Goal: Task Accomplishment & Management: Manage account settings

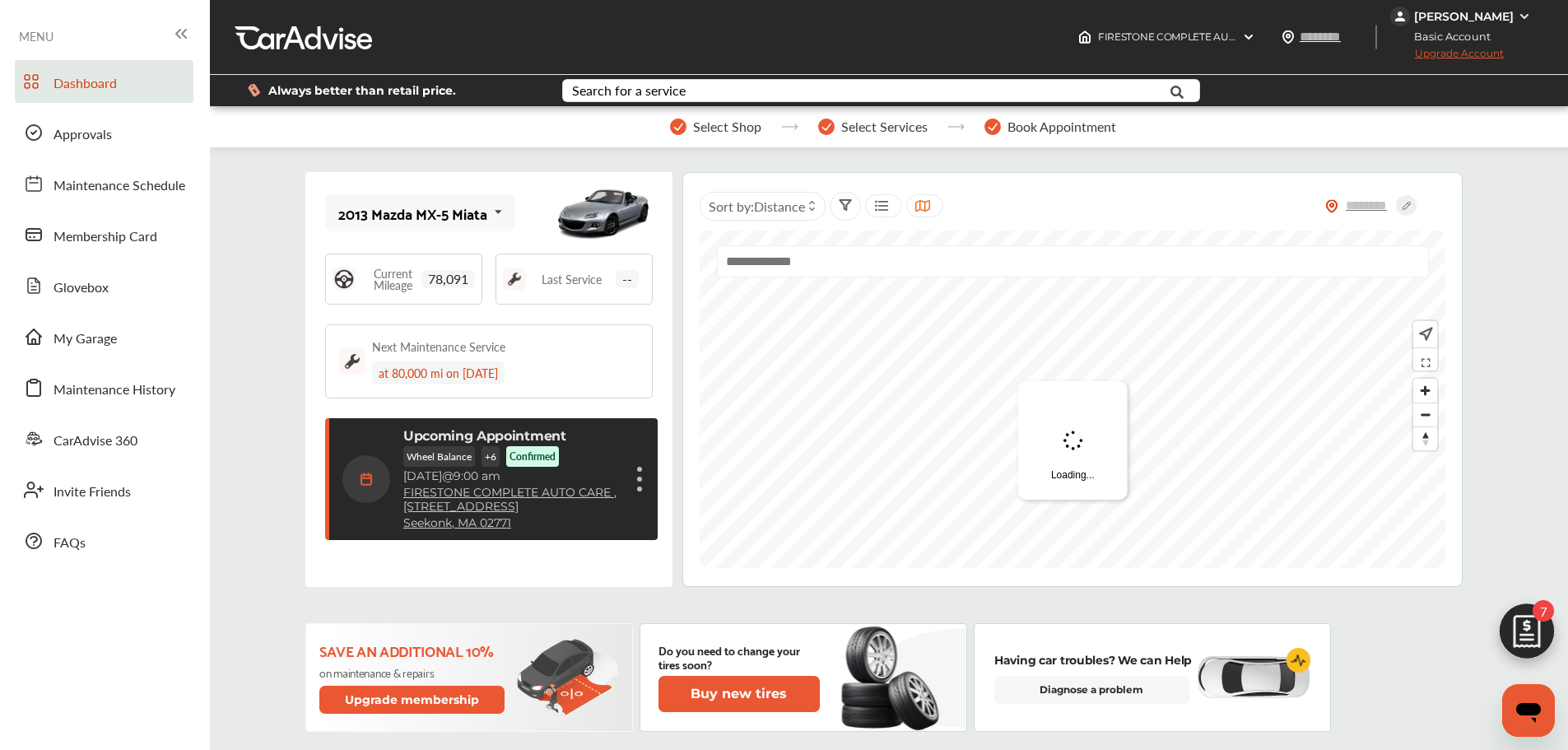
scroll to position [237, 0]
click at [98, 343] on span "My Garage" at bounding box center [85, 339] width 63 height 21
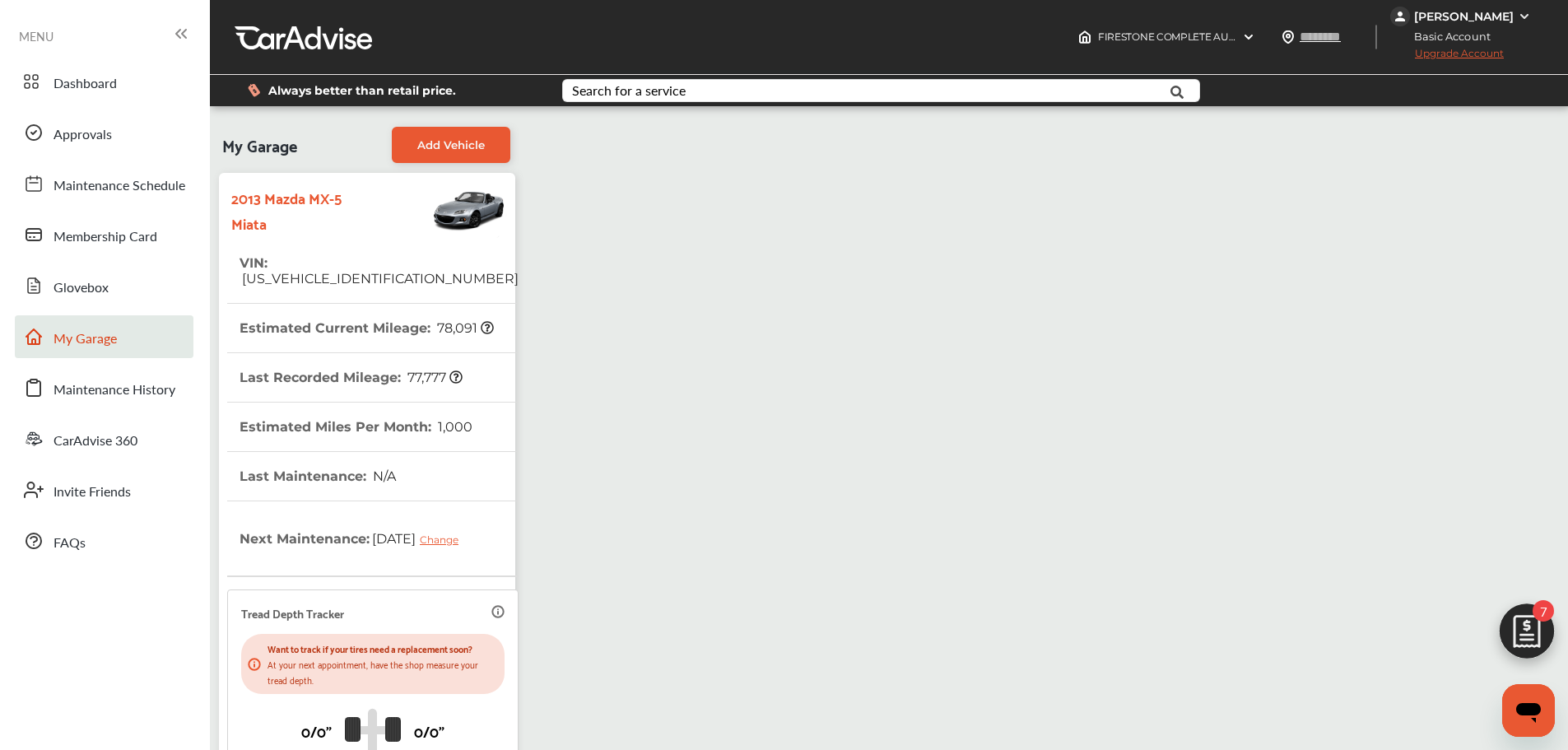
click at [301, 275] on th "VIN : [US_VEHICLE_IDENTIFICATION_NUMBER]" at bounding box center [379, 270] width 280 height 64
click at [311, 271] on span "[US_VEHICLE_IDENTIFICATION_NUMBER]" at bounding box center [379, 279] width 280 height 16
click at [87, 79] on span "Dashboard" at bounding box center [85, 84] width 63 height 21
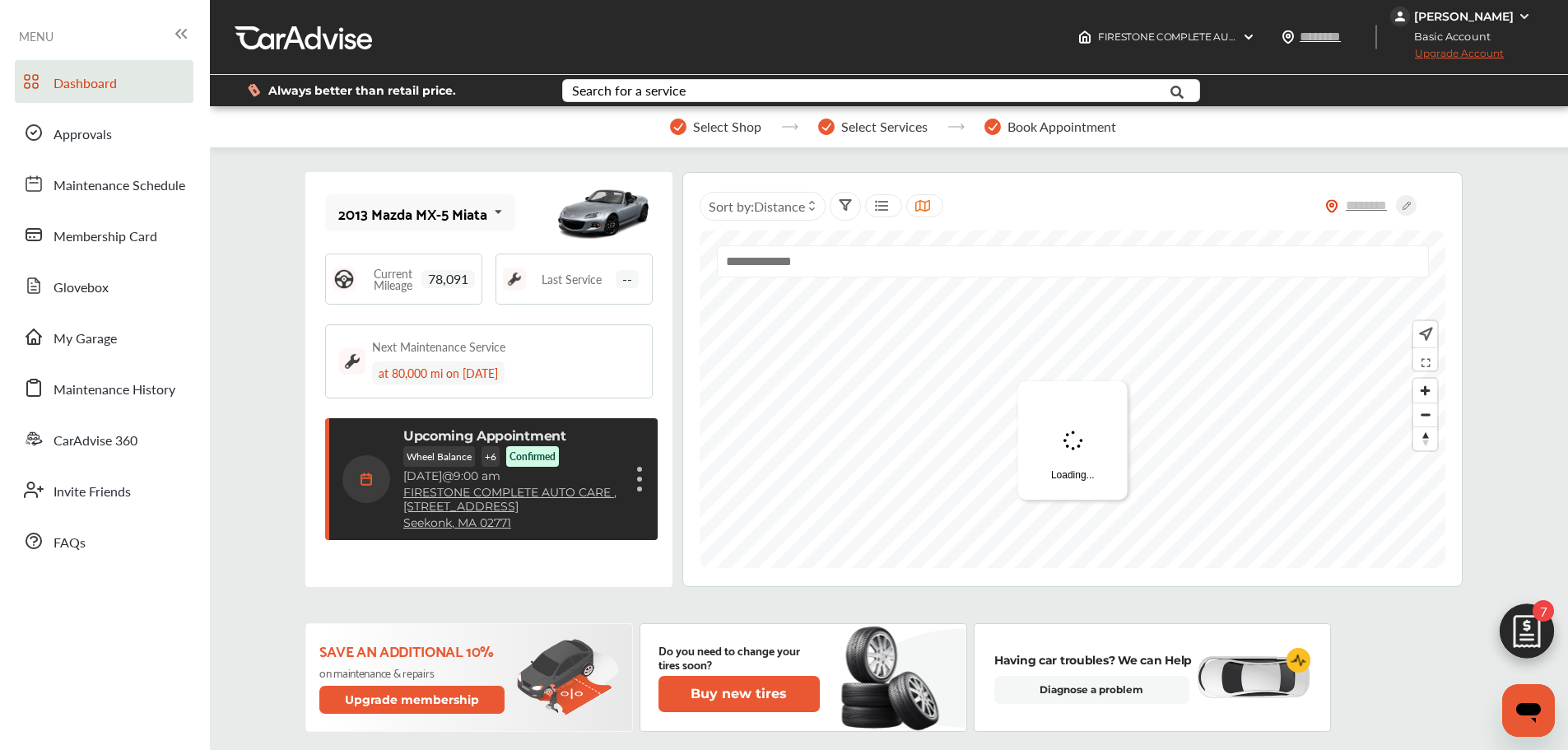
click at [638, 474] on div "Cancel appointment Modify appointment Show details" at bounding box center [639, 479] width 10 height 30
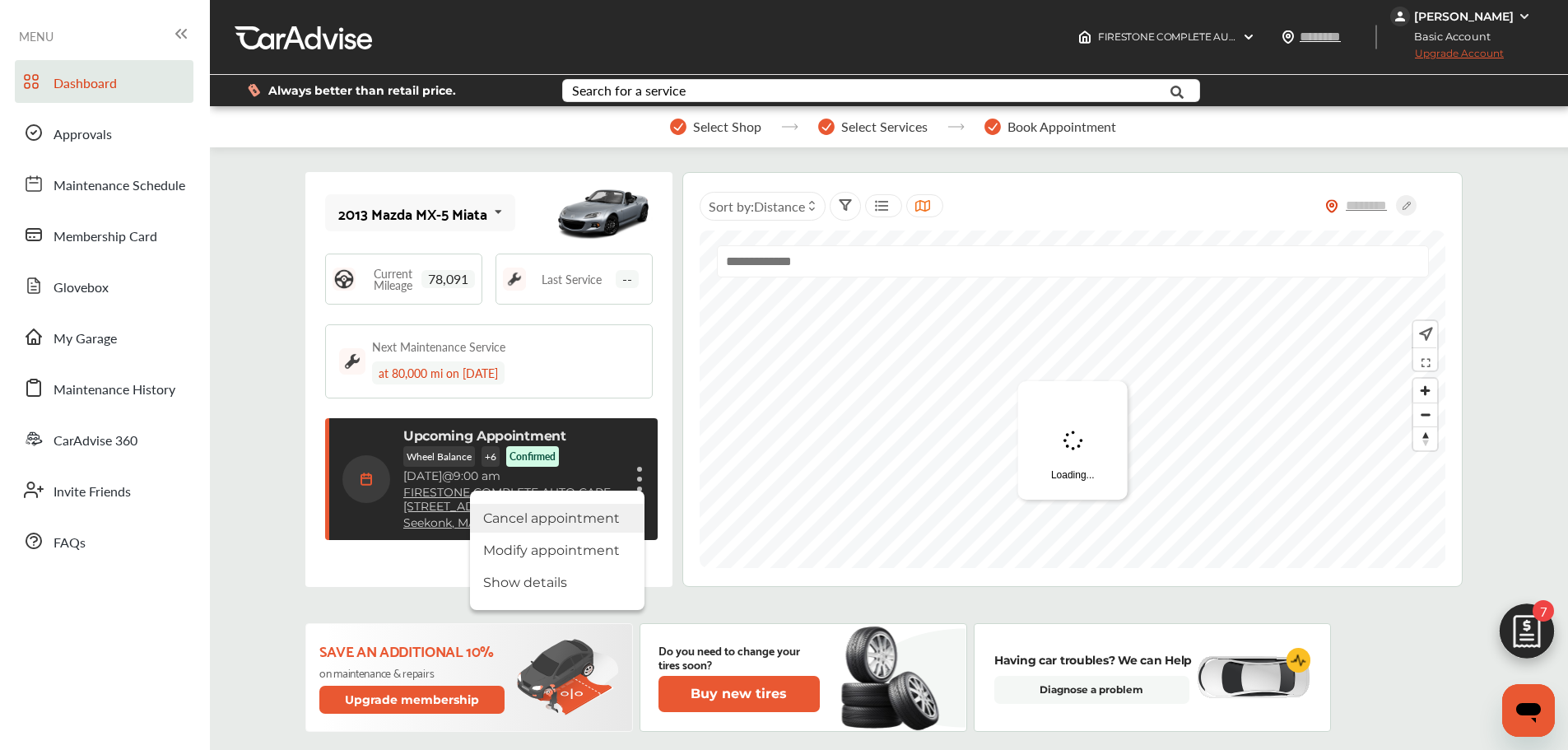
click at [620, 525] on li "Cancel appointment" at bounding box center [557, 518] width 174 height 29
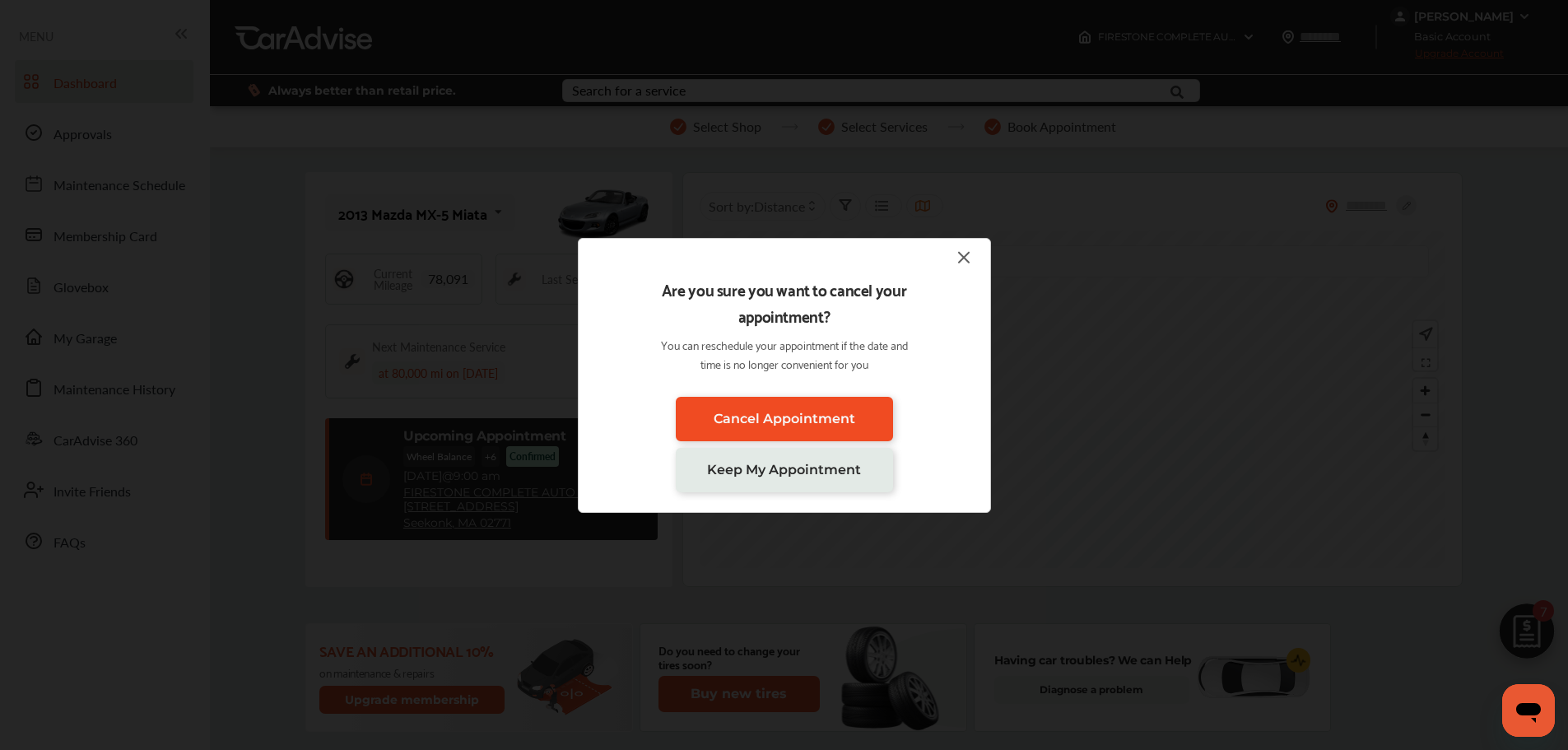
click at [757, 426] on span "Cancel Appointment" at bounding box center [784, 418] width 142 height 16
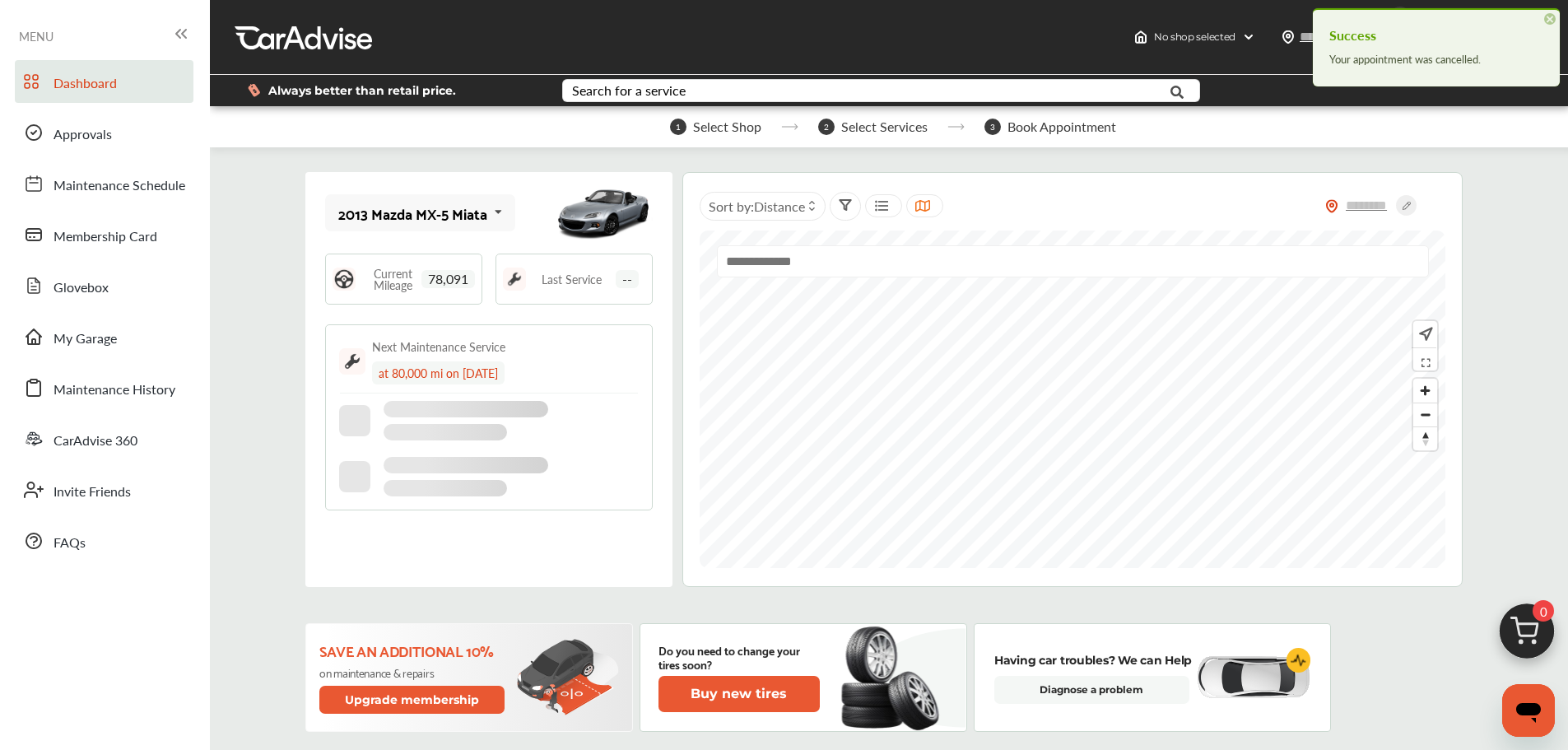
scroll to position [55, 0]
